Goal: Information Seeking & Learning: Learn about a topic

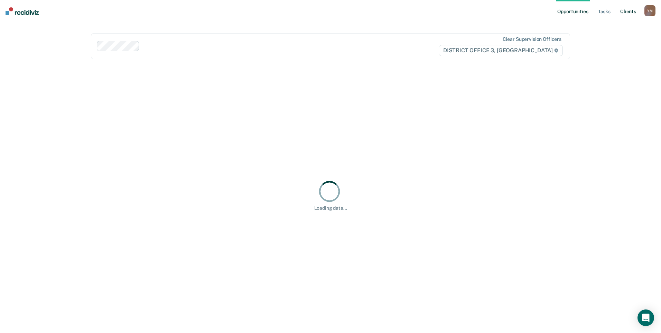
click at [635, 10] on link "Client s" at bounding box center [628, 11] width 19 height 22
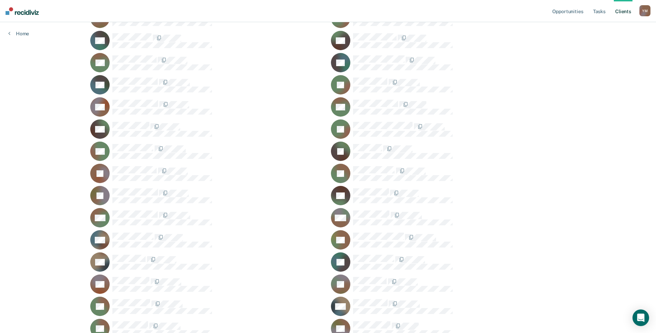
scroll to position [415, 0]
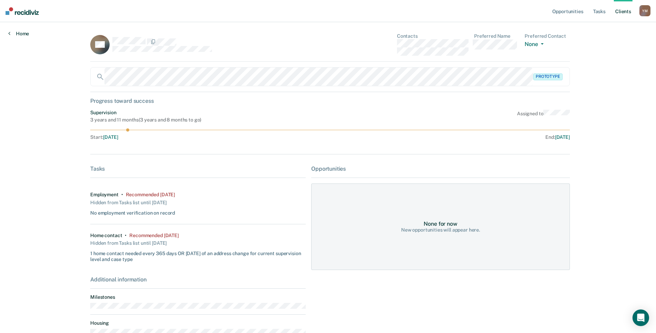
click at [11, 33] on link "Home" at bounding box center [18, 33] width 21 height 6
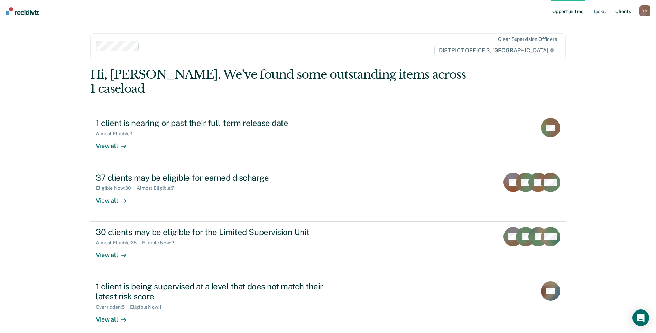
click at [627, 10] on link "Client s" at bounding box center [623, 11] width 19 height 22
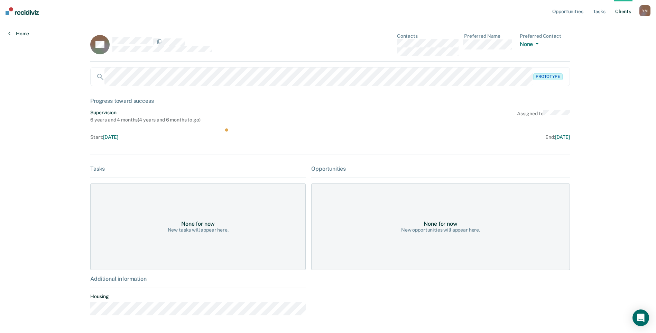
click at [9, 31] on icon at bounding box center [9, 33] width 2 height 6
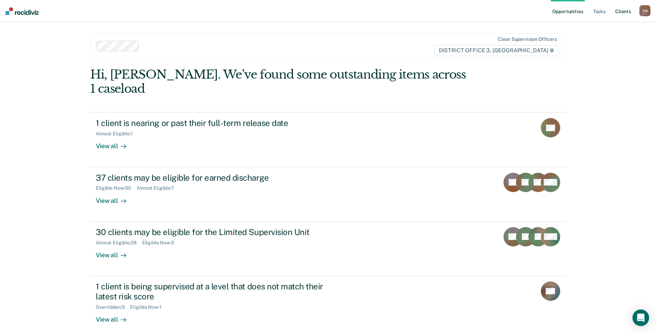
click at [620, 8] on link "Client s" at bounding box center [623, 11] width 19 height 22
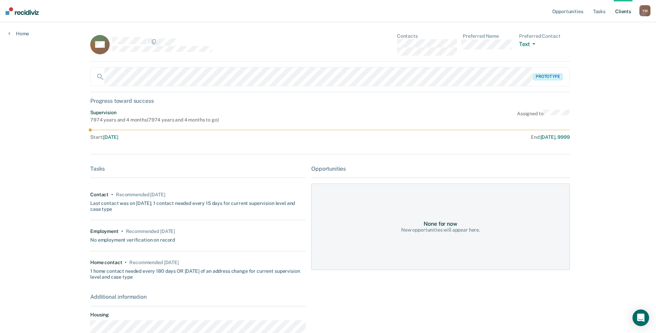
click at [631, 10] on link "Client s" at bounding box center [623, 11] width 19 height 22
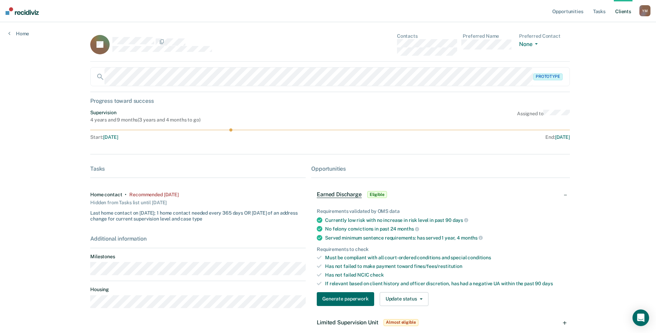
click at [17, 14] on img at bounding box center [22, 11] width 33 height 8
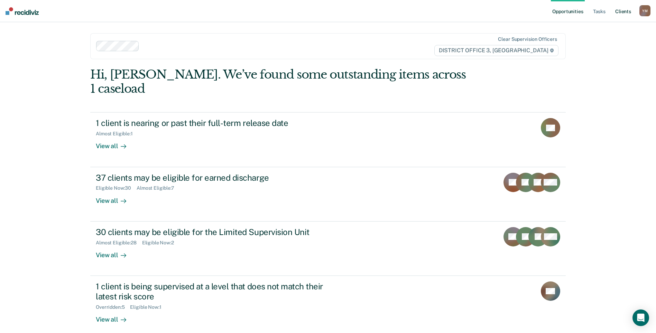
click at [625, 10] on link "Client s" at bounding box center [623, 11] width 19 height 22
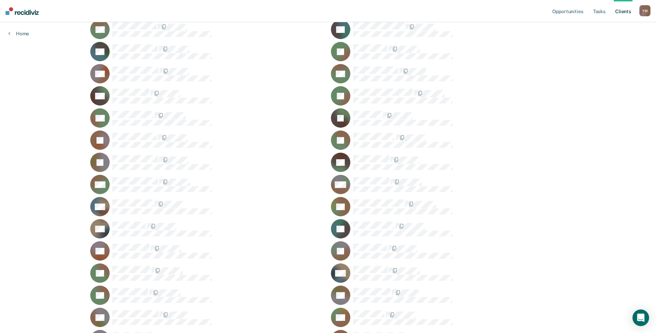
scroll to position [450, 0]
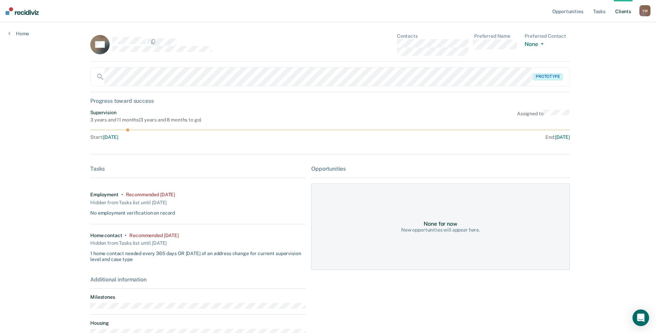
click at [308, 129] on icon at bounding box center [330, 129] width 480 height 3
click at [317, 131] on icon at bounding box center [330, 129] width 480 height 3
click at [318, 131] on icon at bounding box center [330, 129] width 480 height 3
drag, startPoint x: 318, startPoint y: 131, endPoint x: 296, endPoint y: 147, distance: 26.5
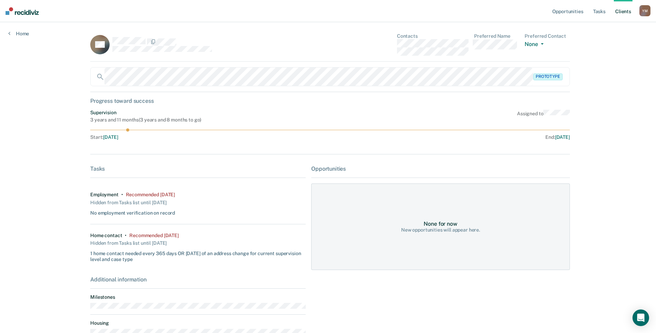
click at [297, 148] on div "DO Contacts Preferred Name Preferred Contact None Call Text Email None Prototyp…" at bounding box center [328, 210] width 476 height 355
